Goal: Task Accomplishment & Management: Use online tool/utility

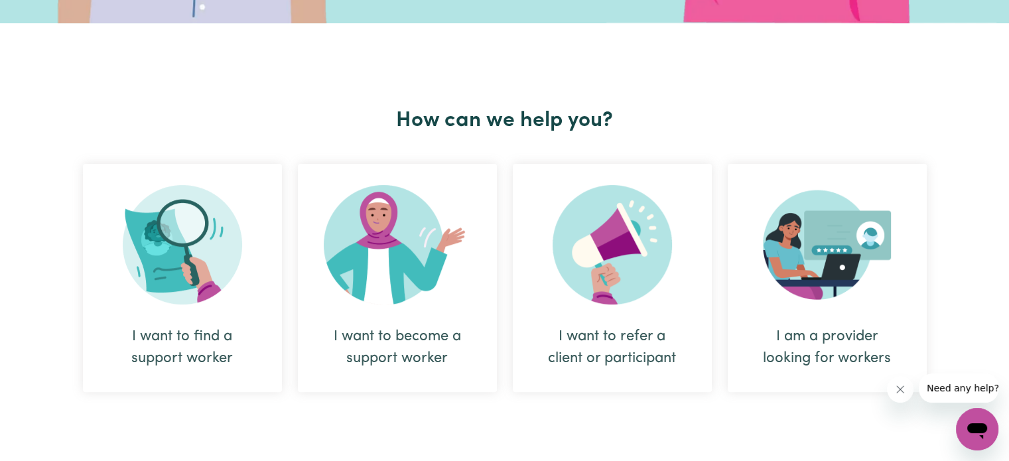
scroll to position [398, 0]
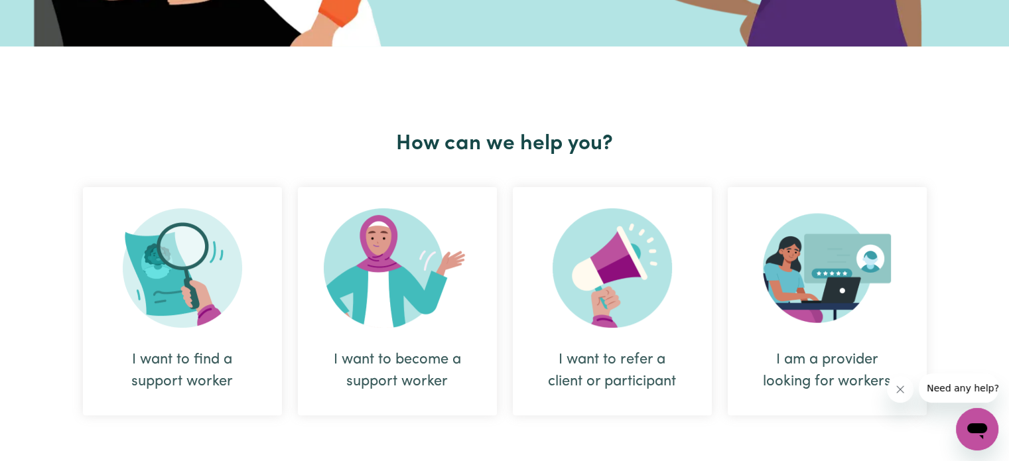
click at [188, 254] on img at bounding box center [182, 267] width 119 height 119
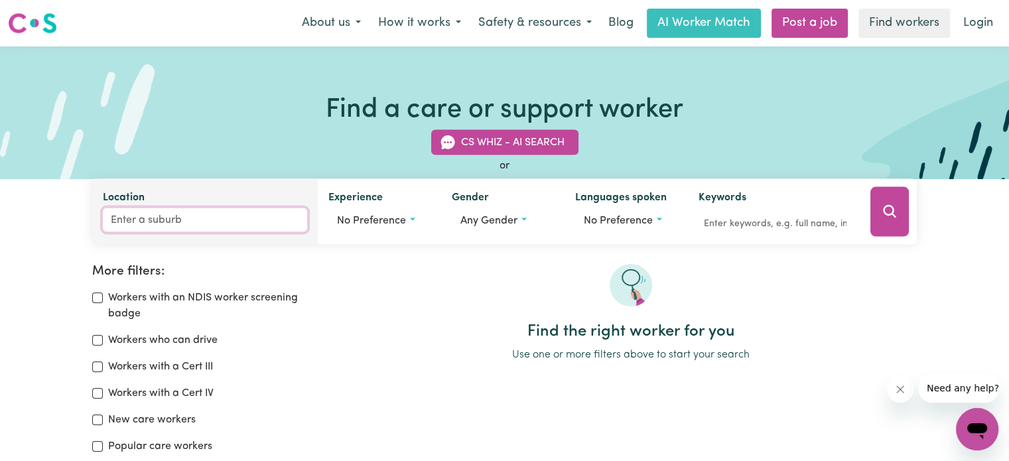
click at [222, 220] on input "Location" at bounding box center [205, 220] width 204 height 24
type input "cas"
type input "casCADE, [GEOGRAPHIC_DATA], 2453"
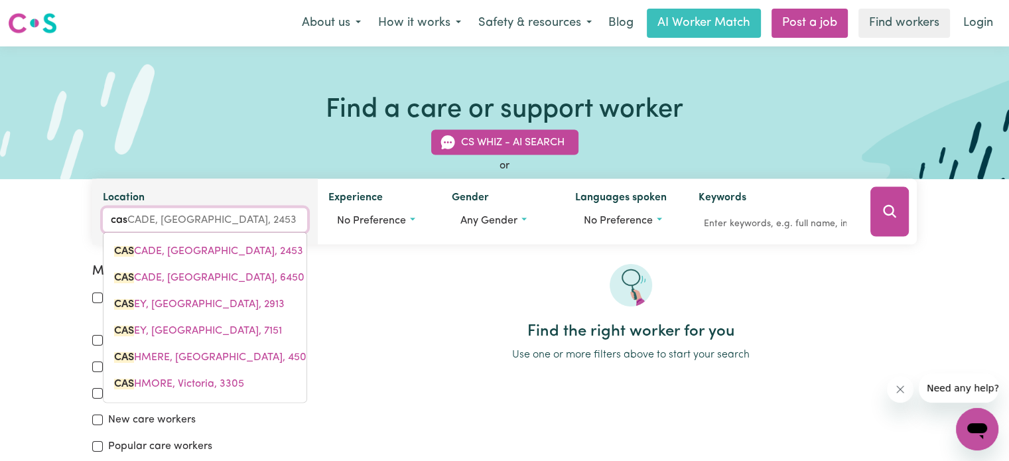
type input "cast"
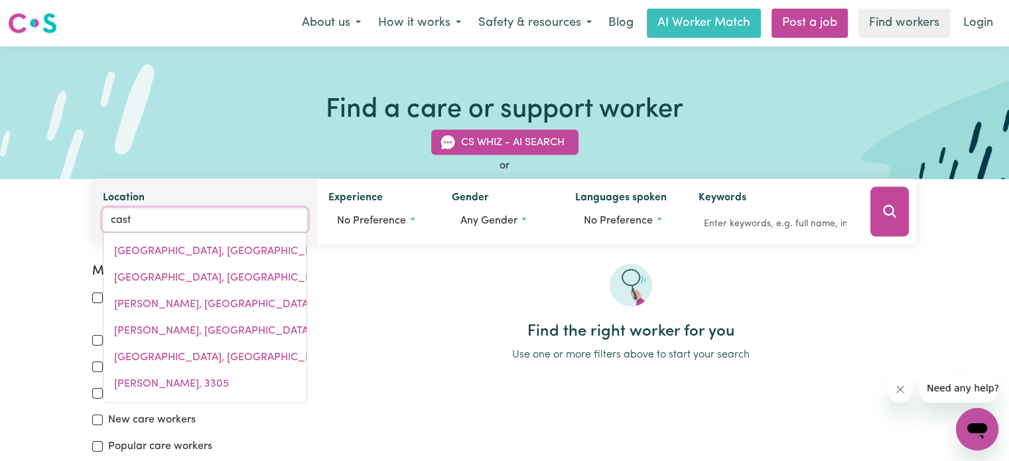
type input "castAMBUL, [GEOGRAPHIC_DATA], 5076"
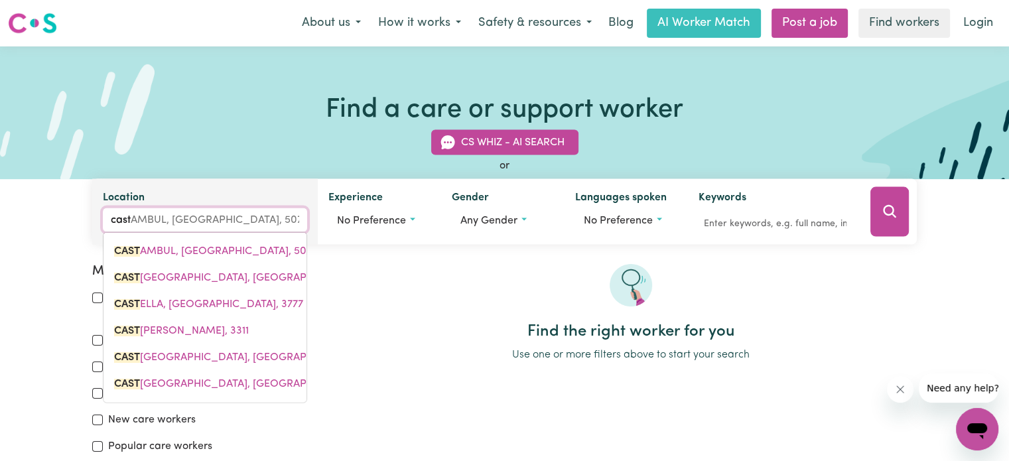
type input "castl"
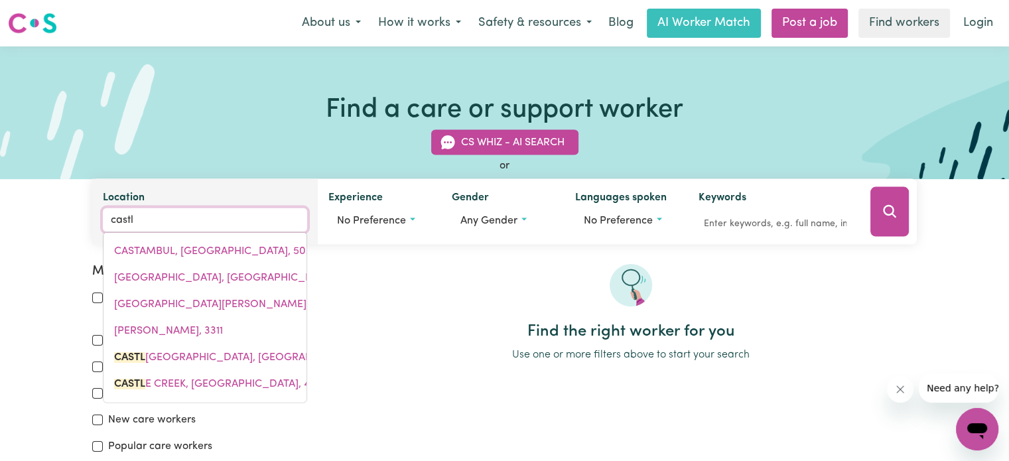
type input "[GEOGRAPHIC_DATA], [GEOGRAPHIC_DATA], 2069"
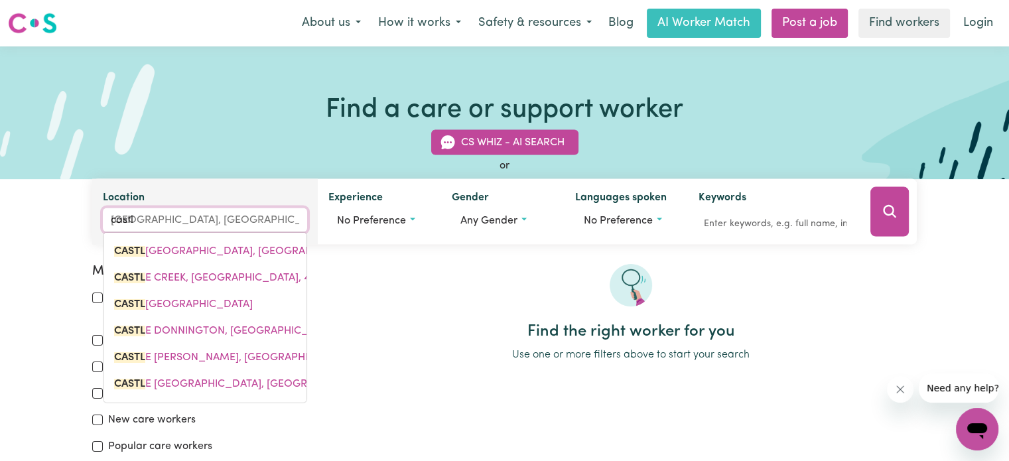
type input "castle"
type input "[GEOGRAPHIC_DATA], [GEOGRAPHIC_DATA], 2069"
type input "castlem"
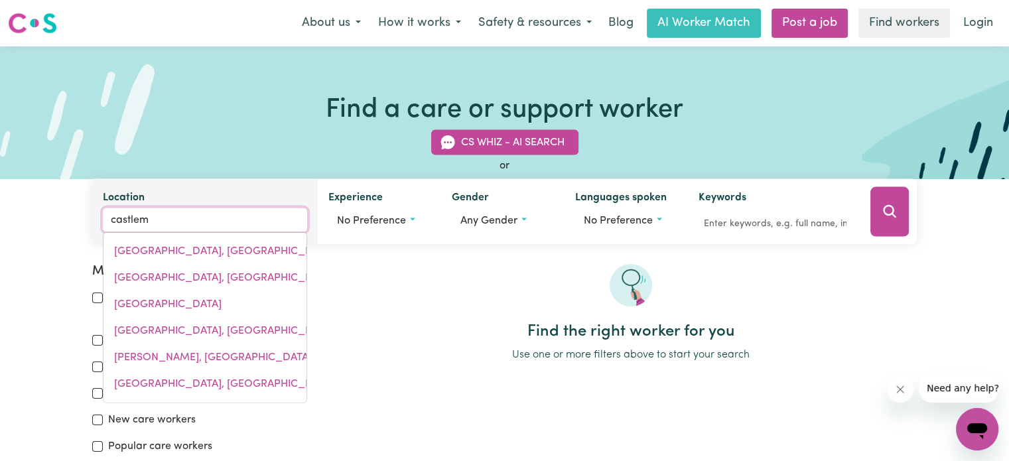
type input "castlemAINE, [GEOGRAPHIC_DATA], 3450"
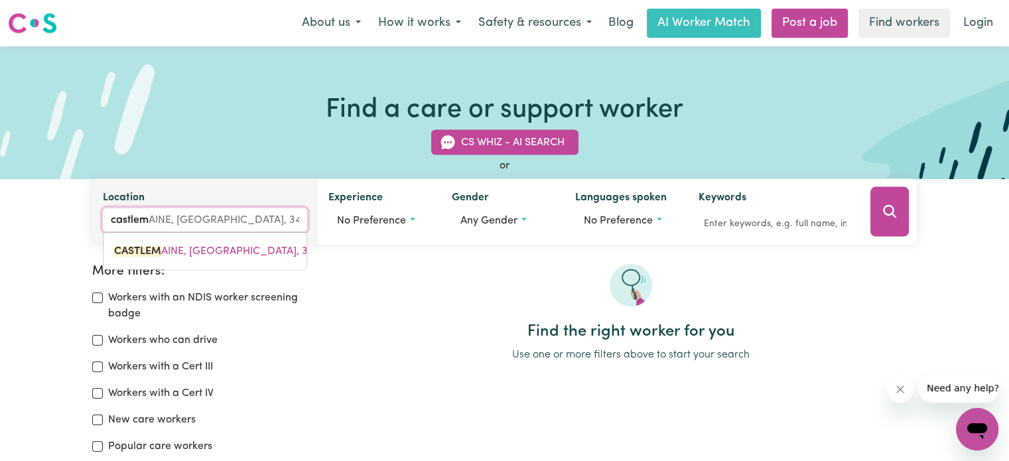
type input "castlema"
type input "castlemaINE, [GEOGRAPHIC_DATA], 3450"
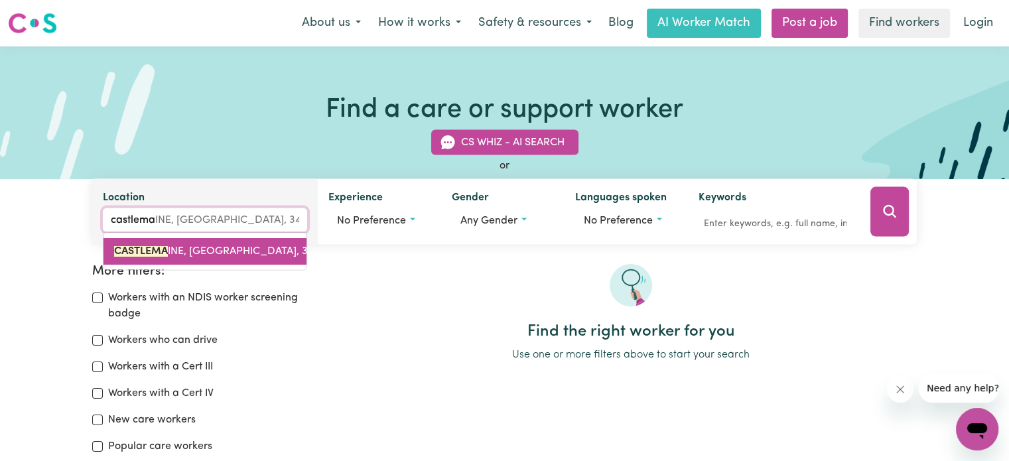
click at [225, 256] on span "CASTLEMA INE, [GEOGRAPHIC_DATA], 3450" at bounding box center [220, 251] width 212 height 11
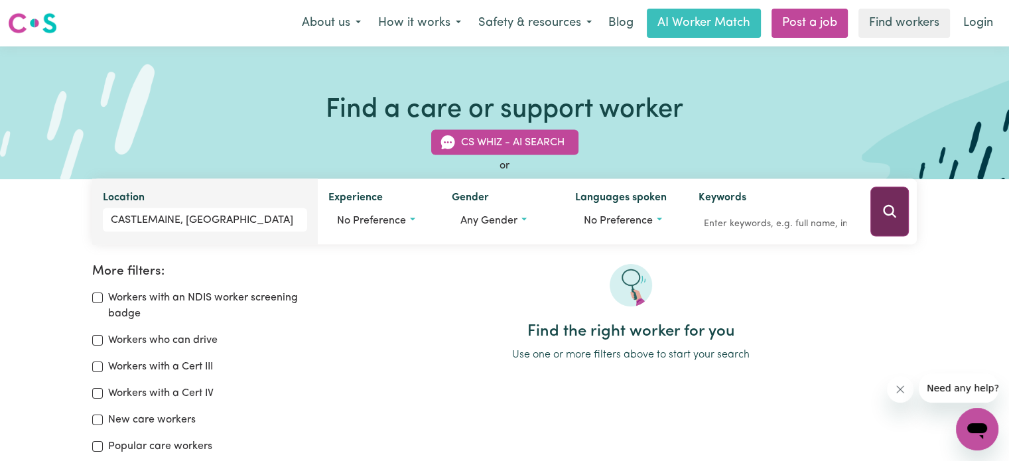
click at [882, 219] on icon "Search" at bounding box center [890, 212] width 16 height 16
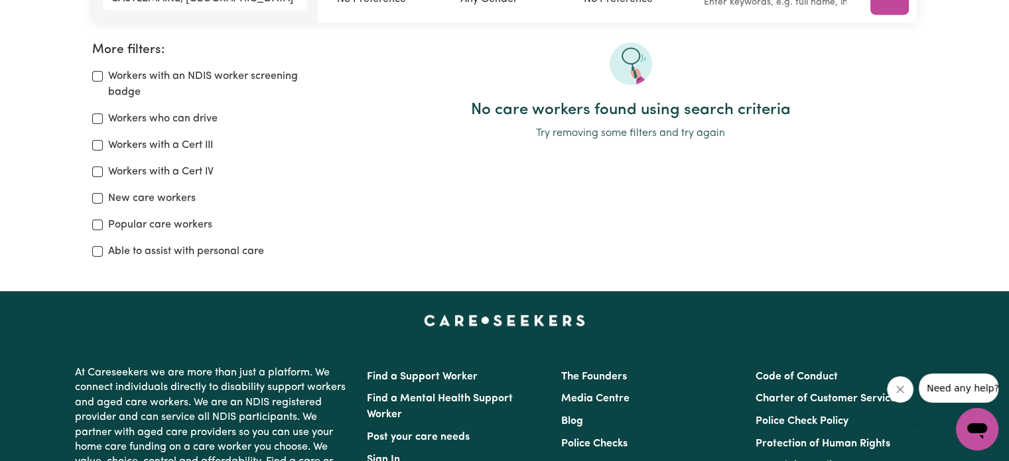
scroll to position [155, 0]
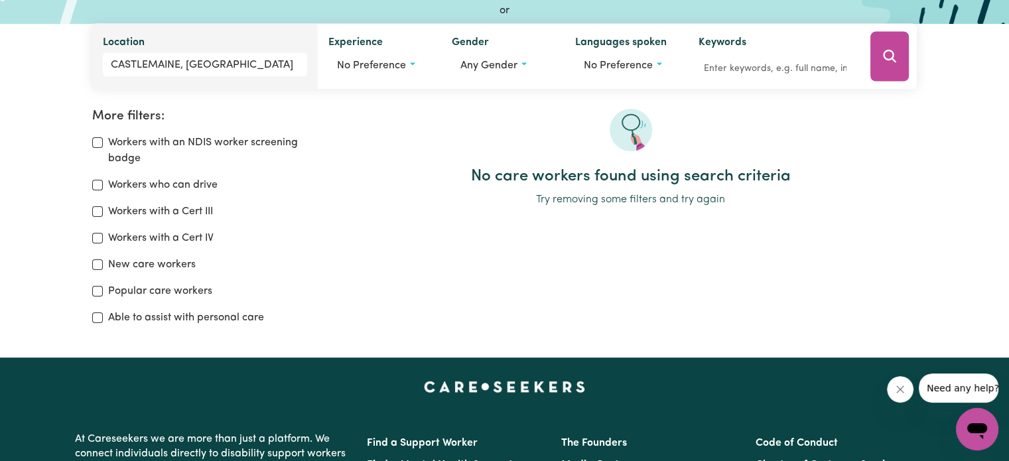
click at [231, 316] on label "Able to assist with personal care" at bounding box center [186, 318] width 156 height 16
click at [103, 316] on input "Able to assist with personal care" at bounding box center [97, 318] width 11 height 11
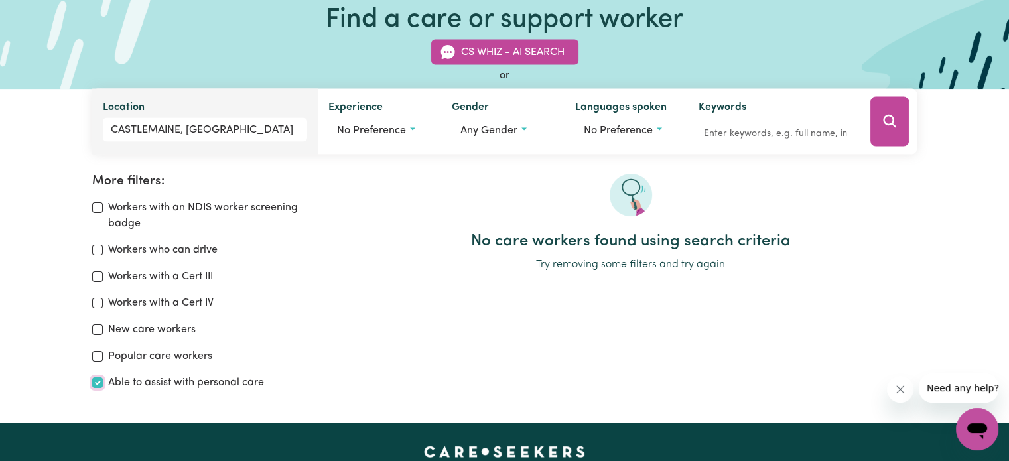
scroll to position [89, 0]
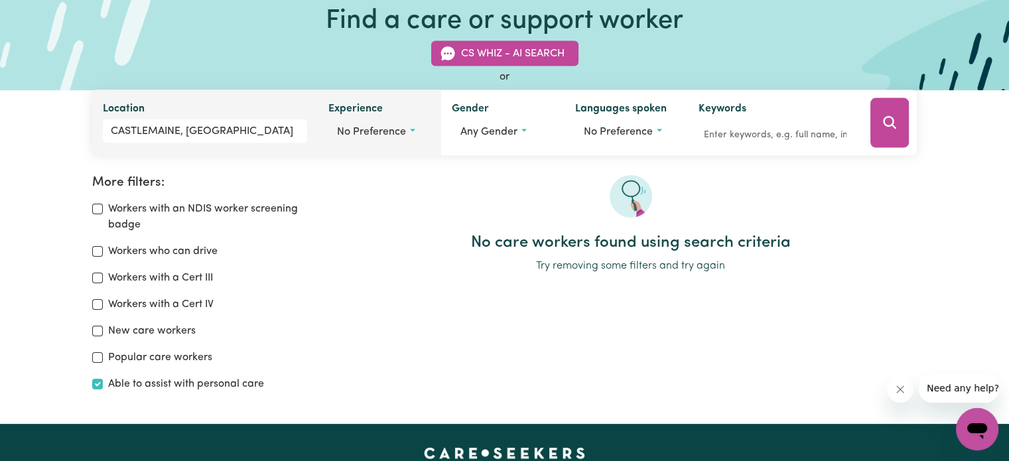
click at [394, 121] on button "No preference" at bounding box center [380, 131] width 102 height 25
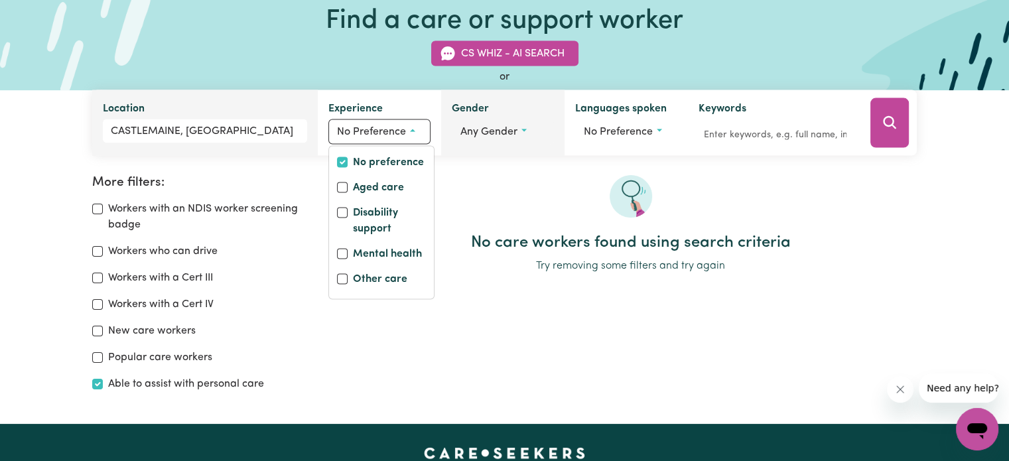
click at [491, 127] on span "Any gender" at bounding box center [489, 132] width 57 height 11
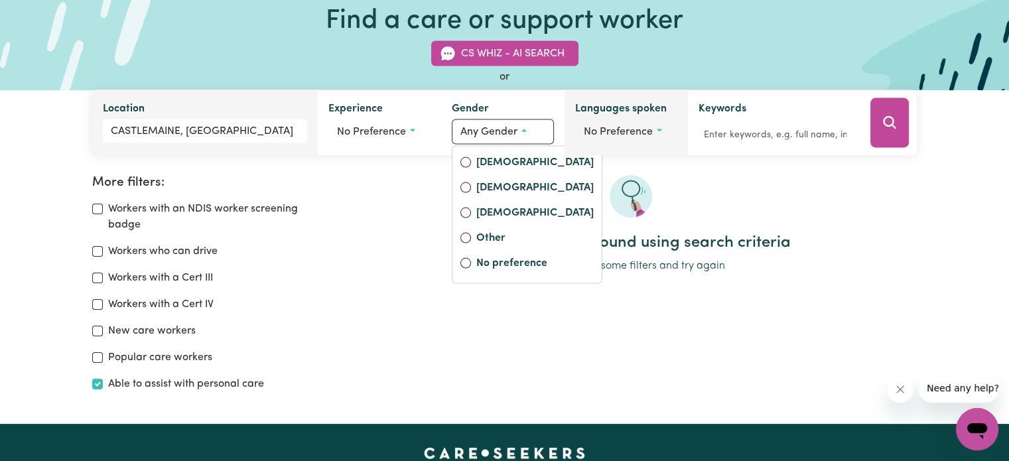
click at [589, 135] on span "No preference" at bounding box center [618, 132] width 69 height 11
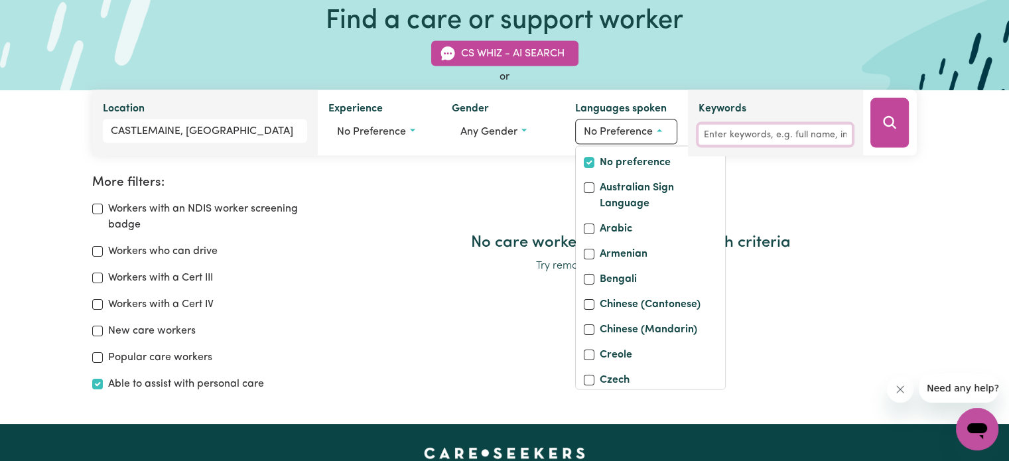
click at [743, 139] on input "Keywords" at bounding box center [775, 135] width 153 height 21
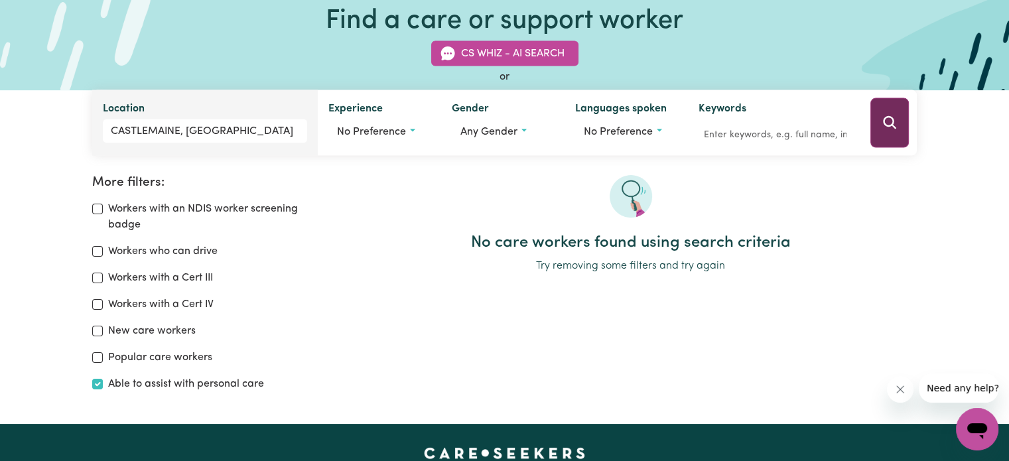
click at [882, 125] on icon "Search" at bounding box center [890, 123] width 16 height 16
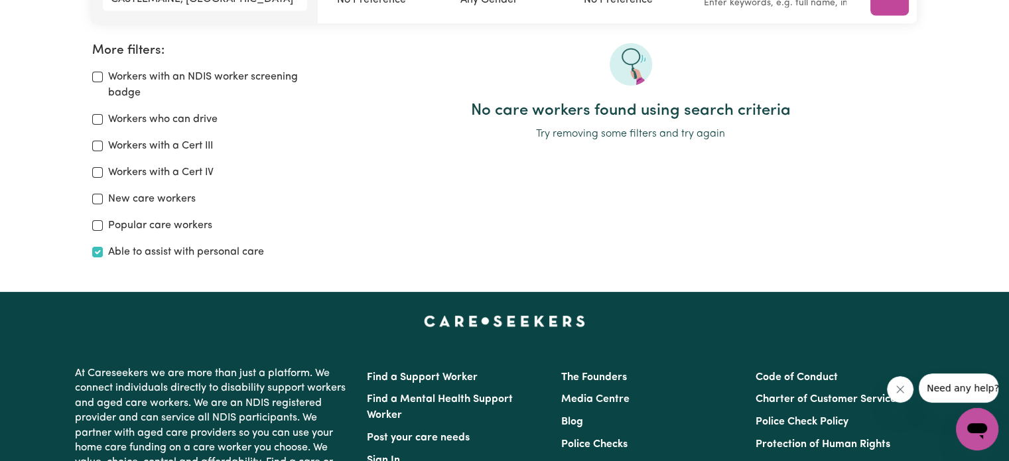
scroll to position [222, 0]
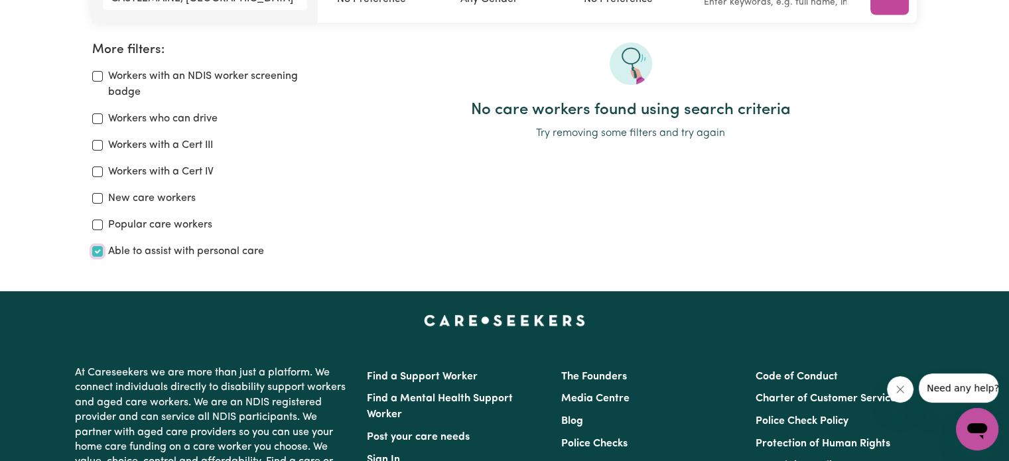
click at [96, 246] on input "Able to assist with personal care" at bounding box center [97, 251] width 11 height 11
checkbox input "false"
click at [94, 197] on input "New care workers" at bounding box center [97, 198] width 11 height 11
checkbox input "true"
click at [95, 71] on input "Workers with an NDIS worker screening badge" at bounding box center [97, 76] width 11 height 11
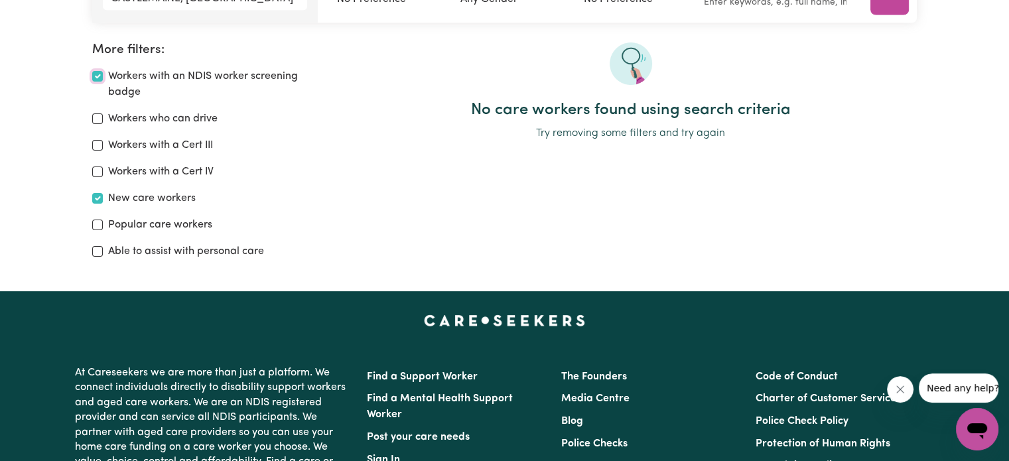
checkbox input "true"
click at [96, 121] on input "Workers who can drive" at bounding box center [97, 118] width 11 height 11
checkbox input "true"
click at [100, 145] on input "Workers with a Cert III" at bounding box center [97, 145] width 11 height 11
checkbox input "true"
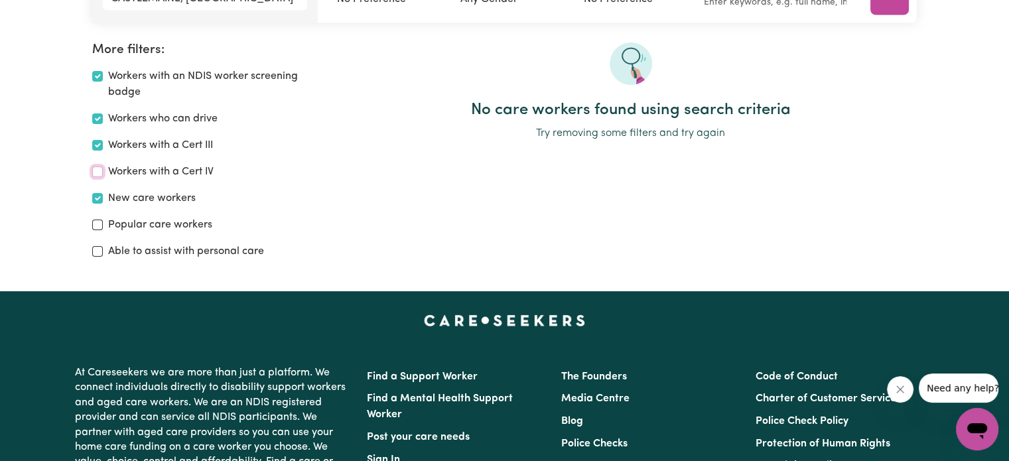
click at [100, 169] on input "Workers with a Cert IV" at bounding box center [97, 172] width 11 height 11
checkbox input "true"
click at [97, 217] on div "Popular care workers" at bounding box center [210, 225] width 236 height 16
click at [99, 224] on input "Popular care workers" at bounding box center [97, 225] width 11 height 11
checkbox input "true"
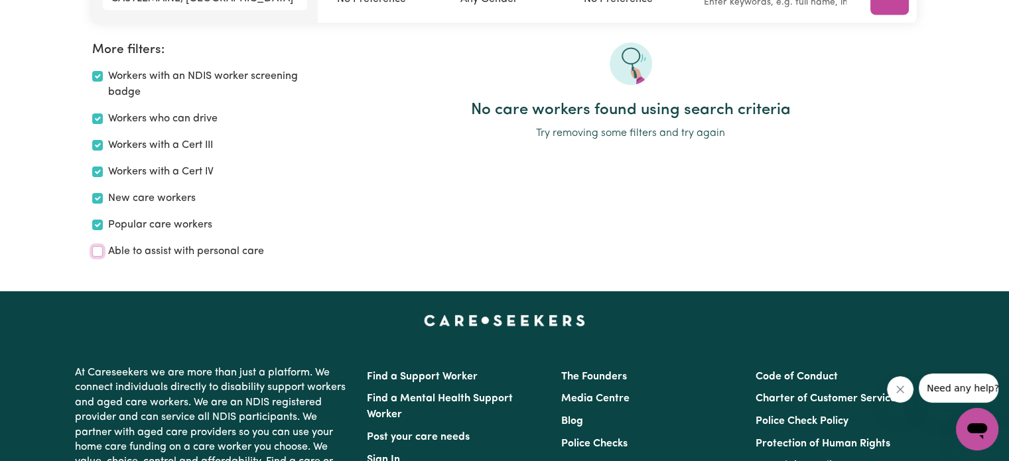
click at [102, 248] on input "Able to assist with personal care" at bounding box center [97, 251] width 11 height 11
checkbox input "true"
